Goal: Task Accomplishment & Management: Manage account settings

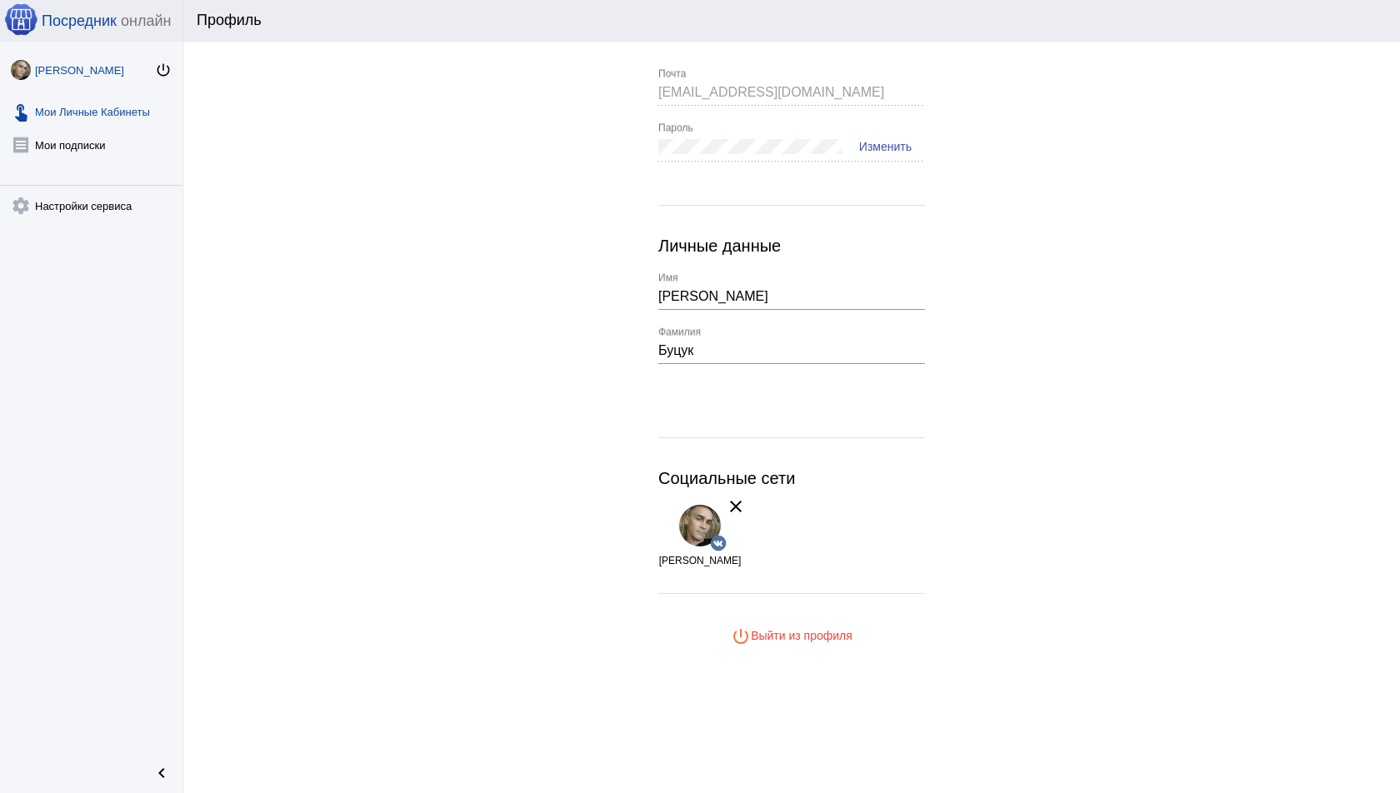
click at [94, 114] on link "touch_app Мои Личные Кабинеты" at bounding box center [91, 108] width 182 height 33
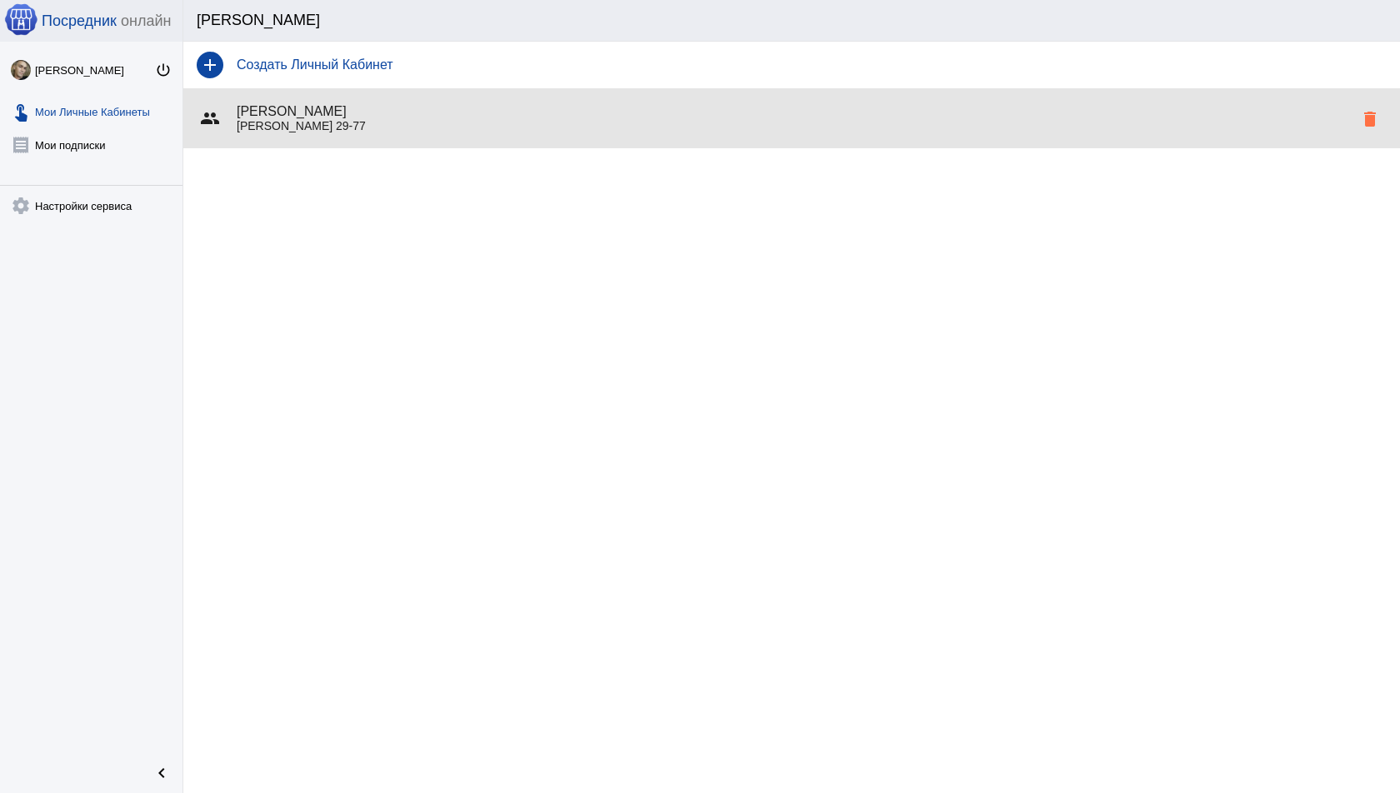
click at [327, 117] on h4 "[PERSON_NAME]" at bounding box center [795, 111] width 1116 height 15
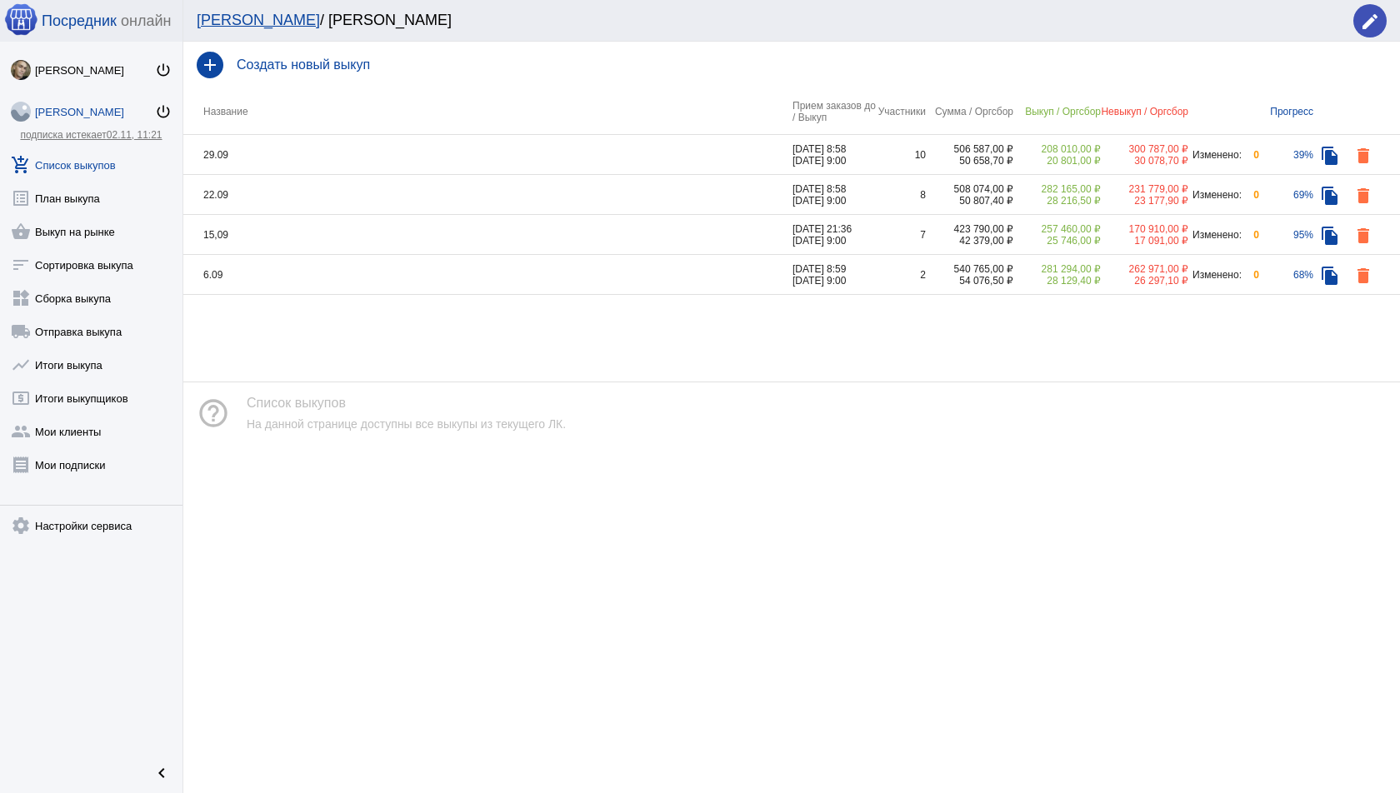
click at [86, 139] on link "подписка истекает 02.11, 11:21" at bounding box center [91, 135] width 142 height 12
